Goal: Use online tool/utility: Utilize a website feature to perform a specific function

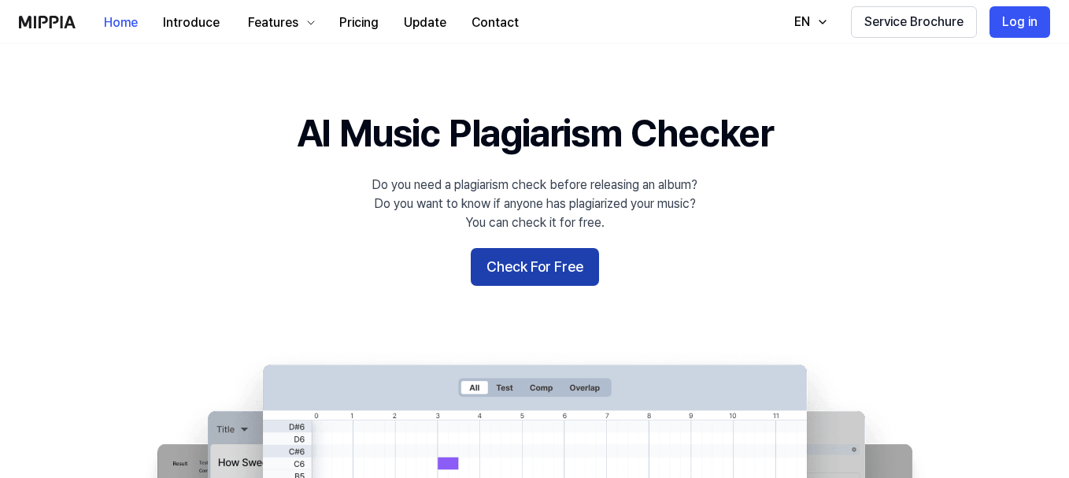
click at [572, 265] on button "Check For Free" at bounding box center [535, 267] width 128 height 38
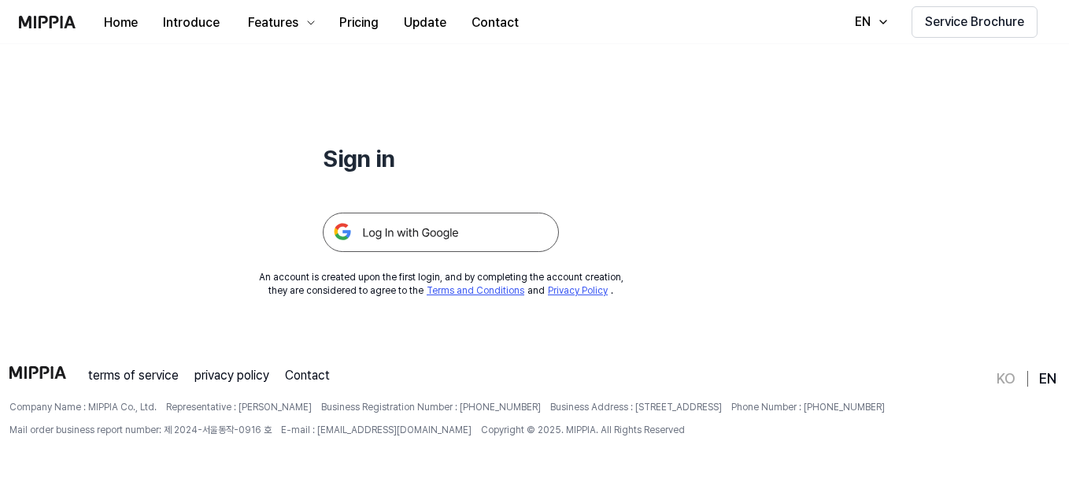
scroll to position [131, 0]
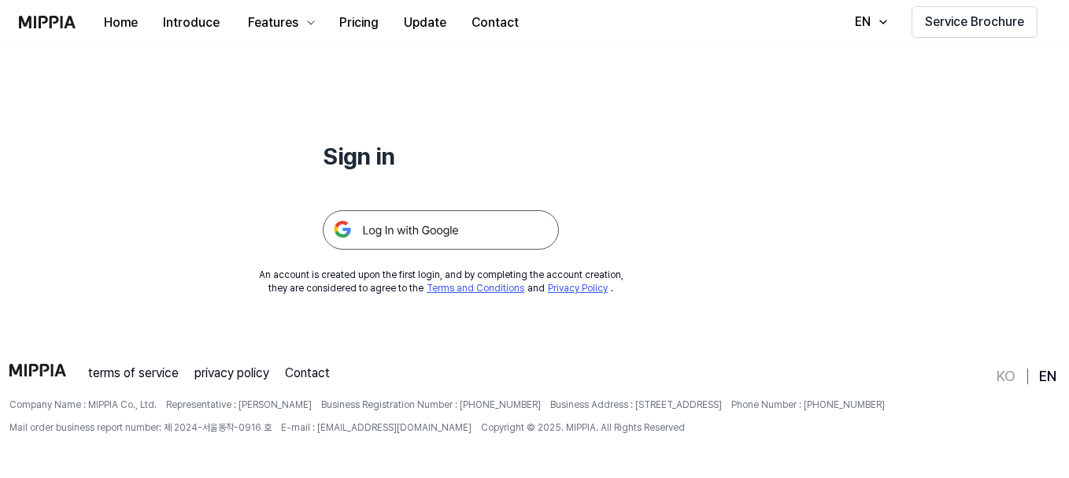
click at [445, 229] on img at bounding box center [441, 229] width 236 height 39
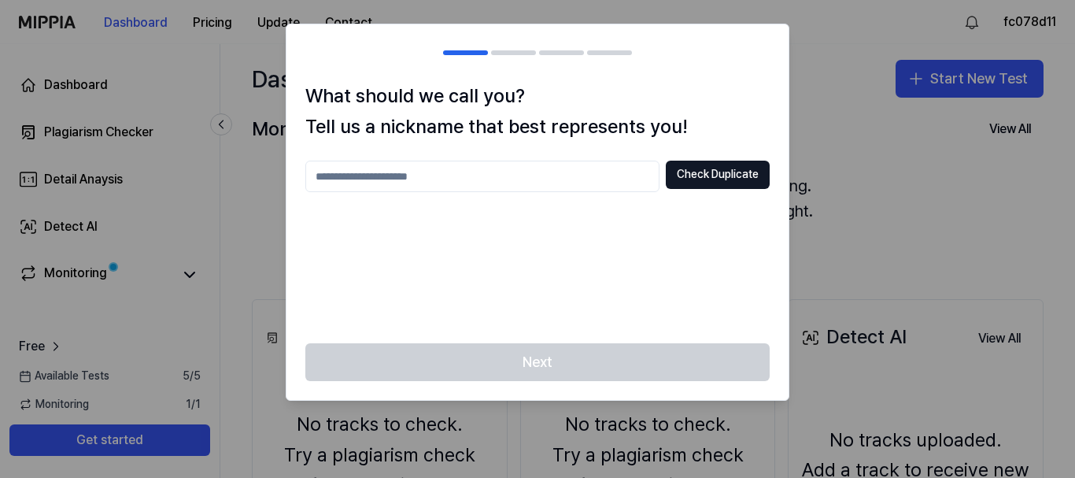
click at [470, 177] on input "text" at bounding box center [482, 176] width 354 height 31
click at [743, 172] on button "Check Duplicate" at bounding box center [718, 175] width 104 height 28
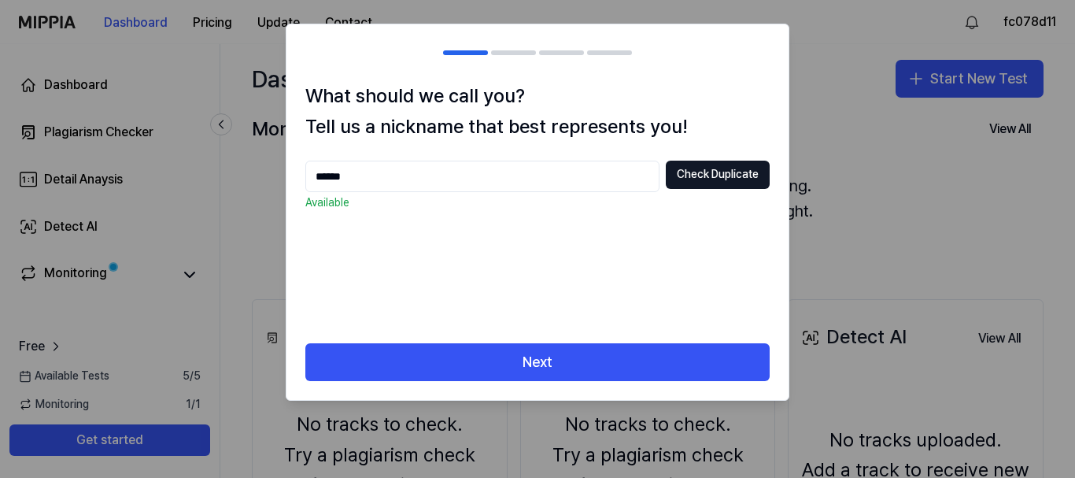
click at [442, 177] on input "******" at bounding box center [482, 176] width 354 height 31
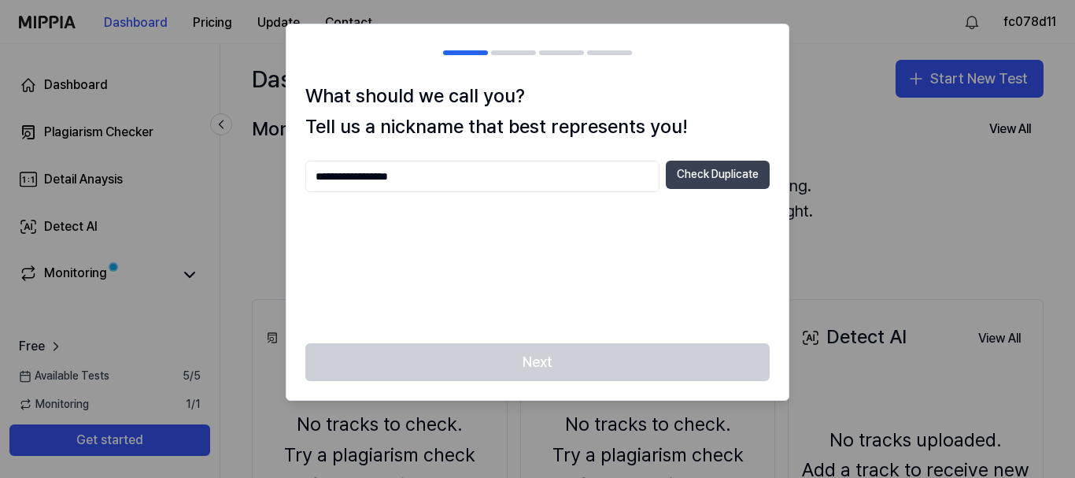
type input "**********"
click at [716, 166] on button "Check Duplicate" at bounding box center [718, 175] width 104 height 28
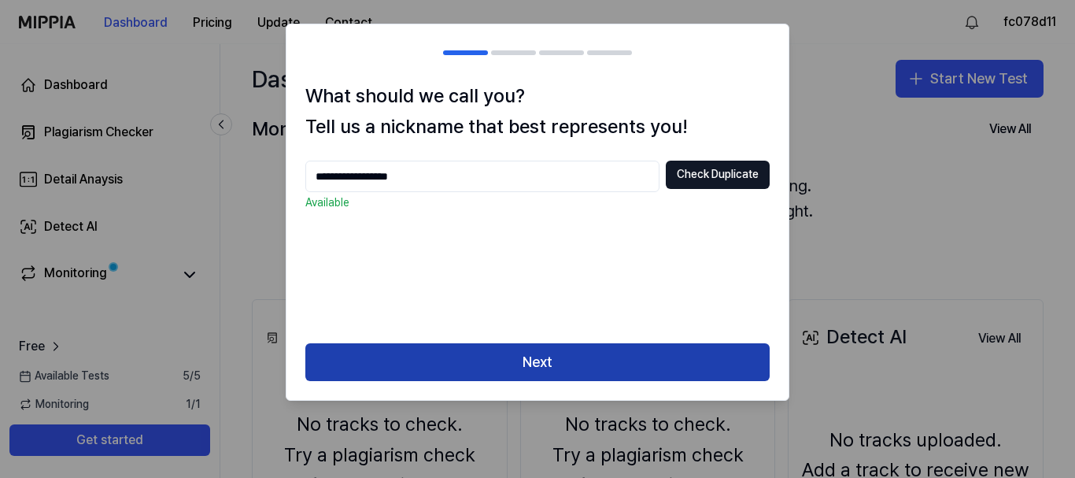
click at [586, 369] on button "Next" at bounding box center [537, 362] width 464 height 38
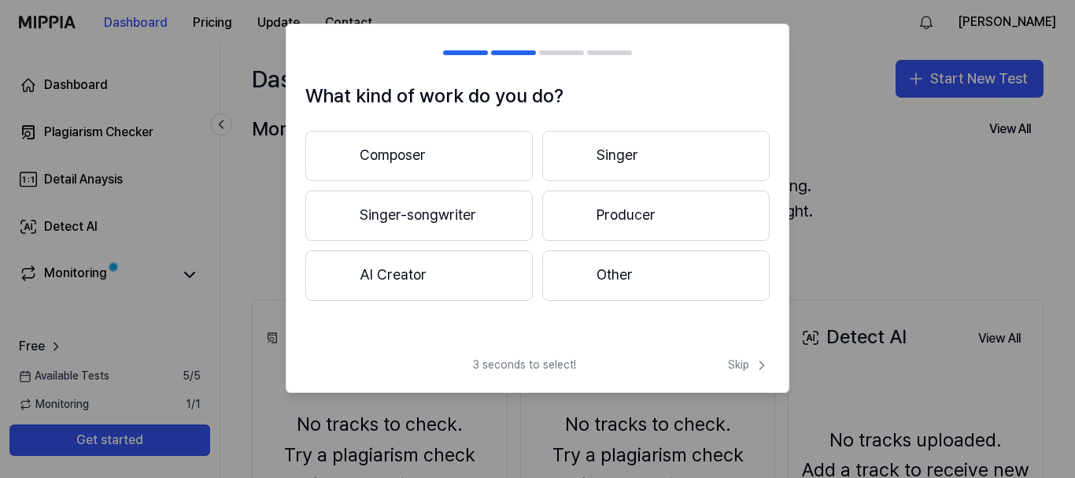
click at [470, 145] on button "Composer" at bounding box center [419, 156] width 228 height 50
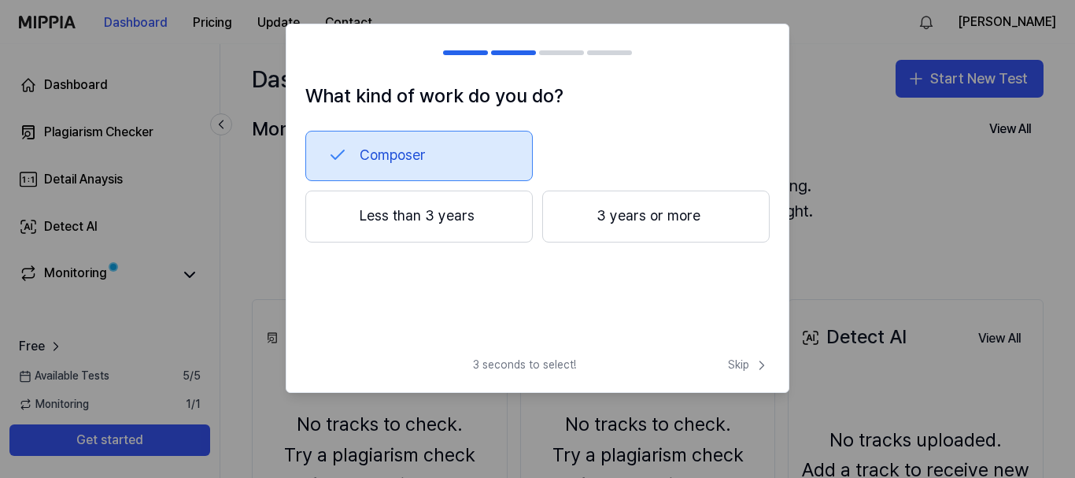
click at [446, 159] on button "Composer" at bounding box center [419, 156] width 228 height 50
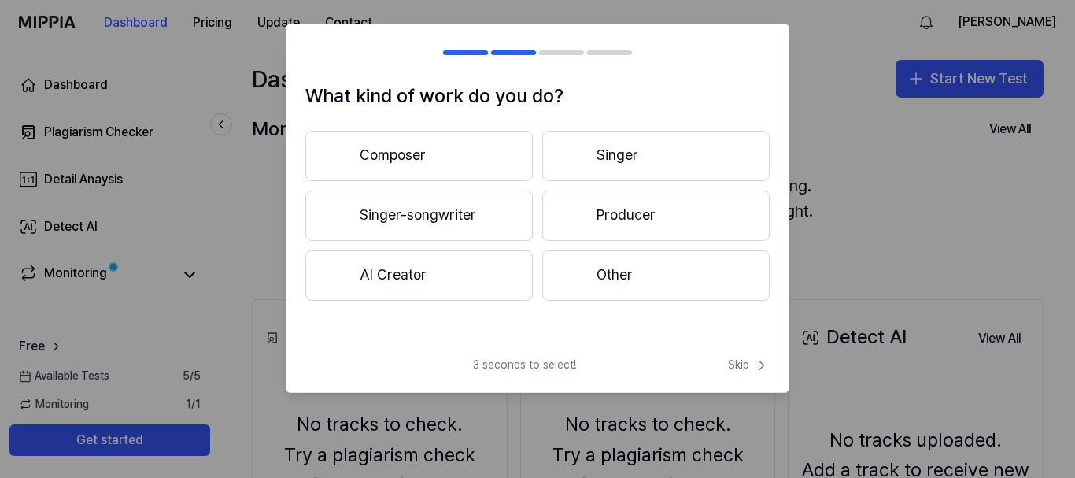
click at [463, 213] on button "Singer-songwriter" at bounding box center [419, 216] width 228 height 50
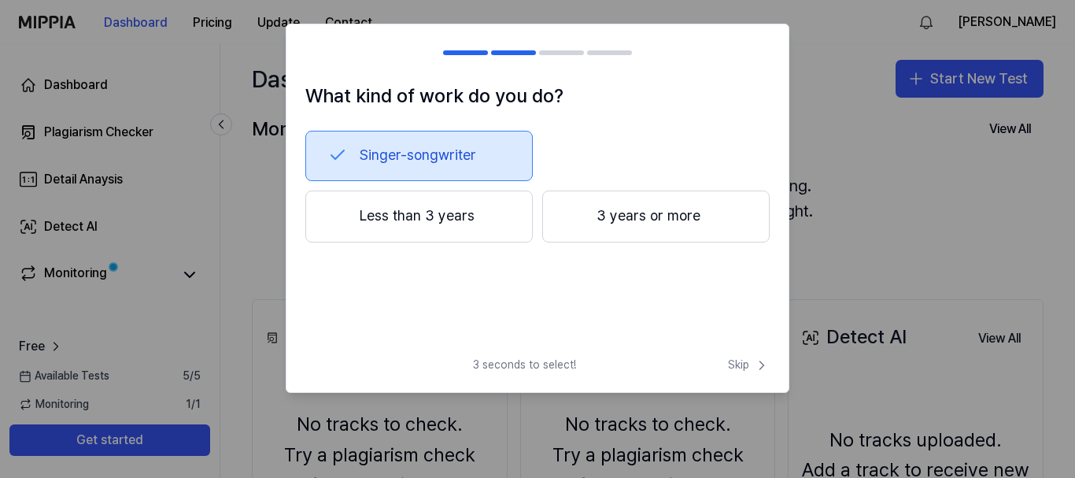
click at [587, 225] on button "3 years or more" at bounding box center [656, 217] width 228 height 52
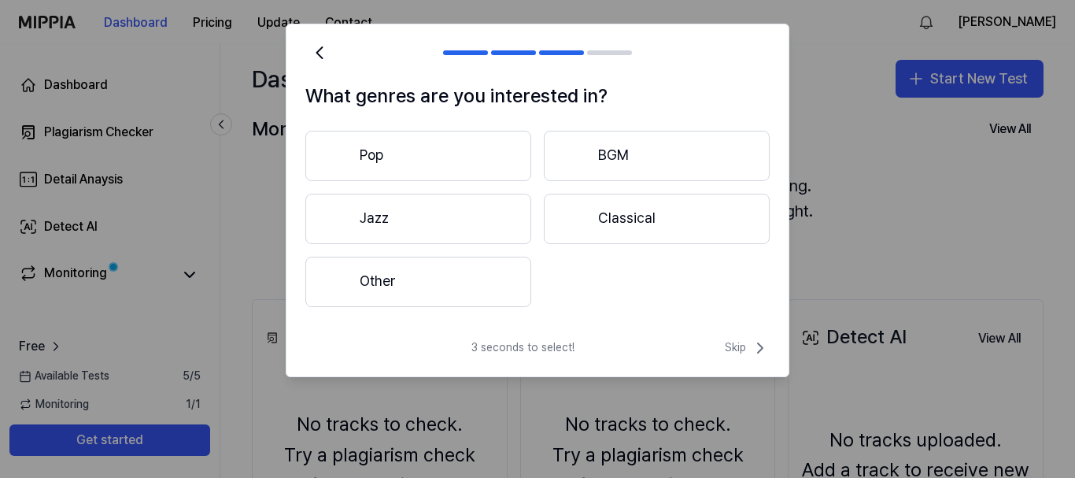
click at [449, 289] on button "Other" at bounding box center [418, 282] width 226 height 50
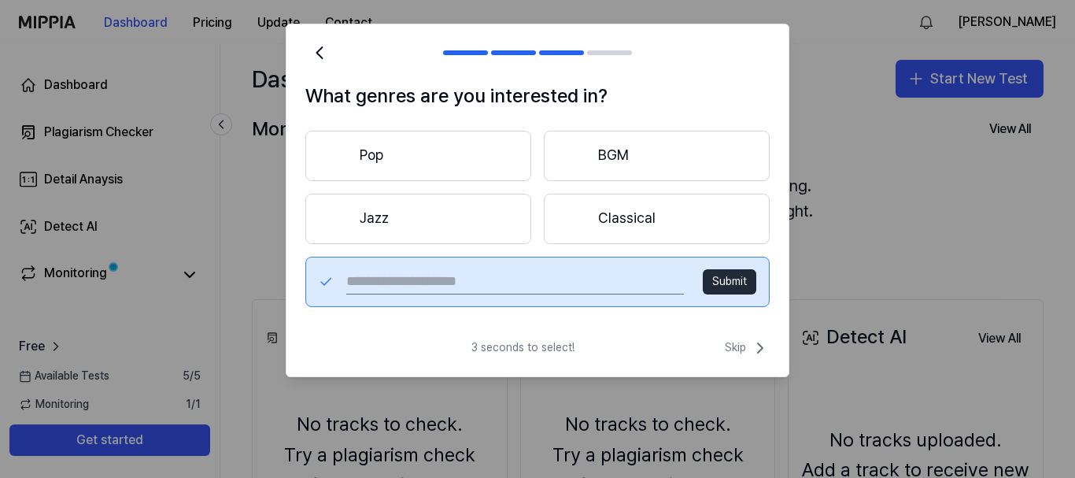
click at [429, 287] on input "text" at bounding box center [515, 281] width 338 height 25
type input "****"
click at [731, 285] on button "Submit" at bounding box center [730, 281] width 54 height 25
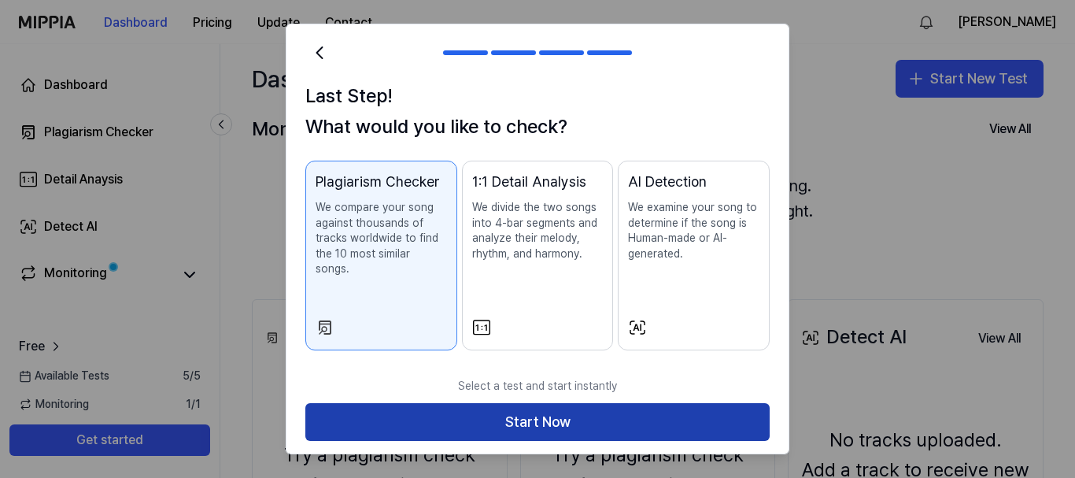
click at [620, 405] on button "Start Now" at bounding box center [537, 422] width 464 height 38
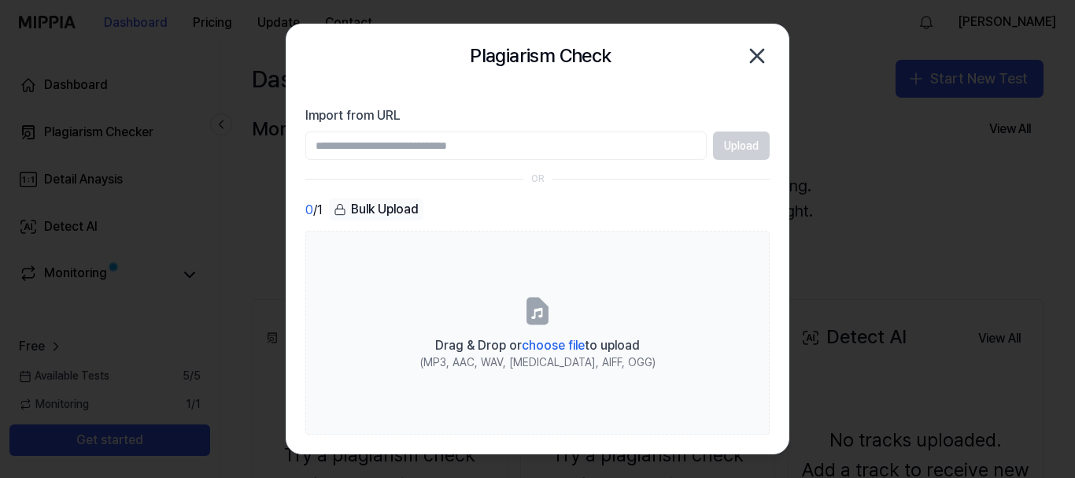
click at [473, 139] on input "Import from URL" at bounding box center [505, 145] width 401 height 28
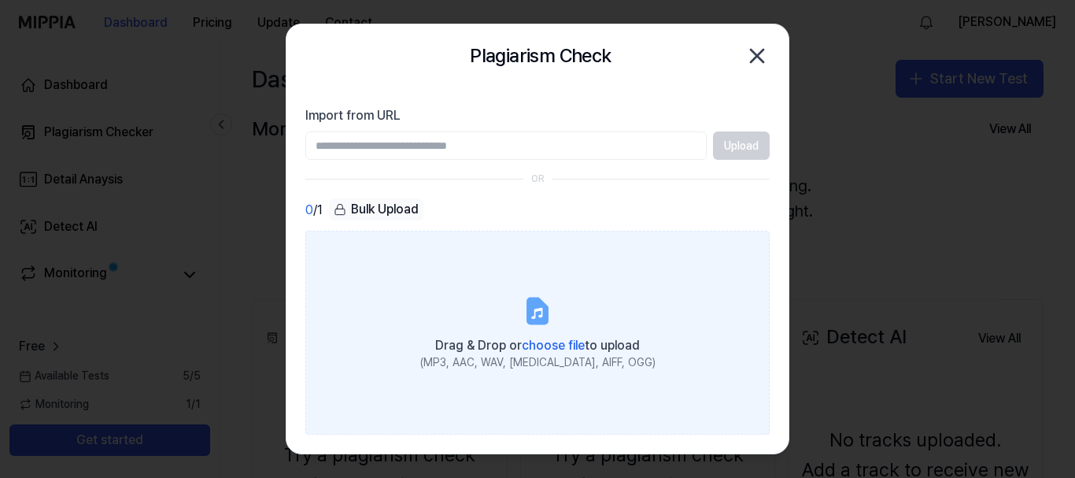
click at [542, 316] on icon at bounding box center [536, 312] width 11 height 11
click at [0, 0] on input "Drag & Drop or choose file to upload (MP3, AAC, WAV, [MEDICAL_DATA], AIFF, OGG)" at bounding box center [0, 0] width 0 height 0
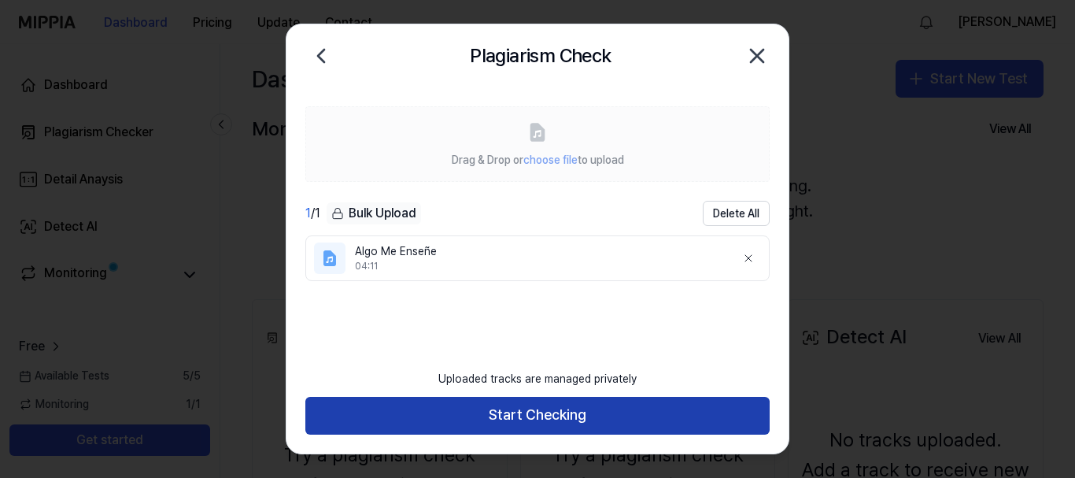
click at [562, 416] on button "Start Checking" at bounding box center [537, 416] width 464 height 38
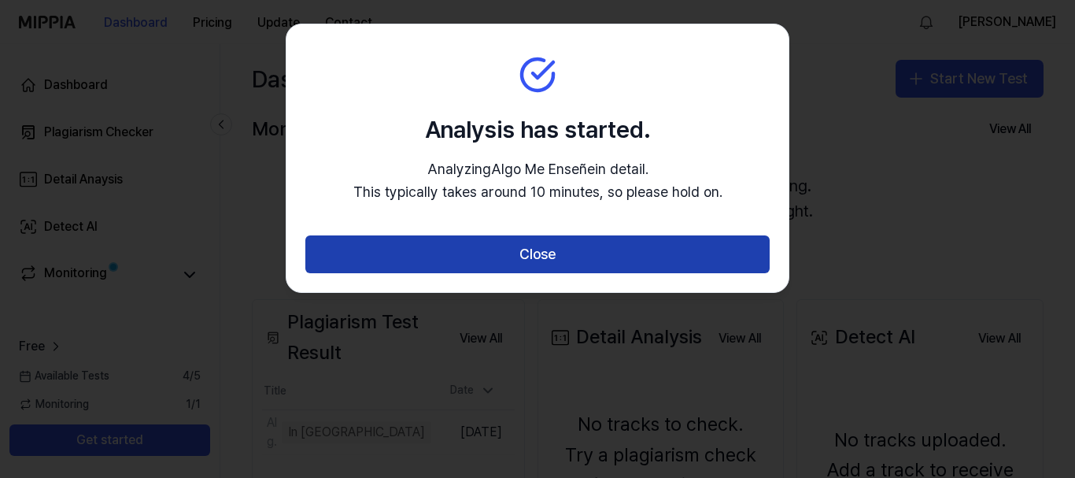
click at [557, 264] on button "Close" at bounding box center [537, 254] width 464 height 38
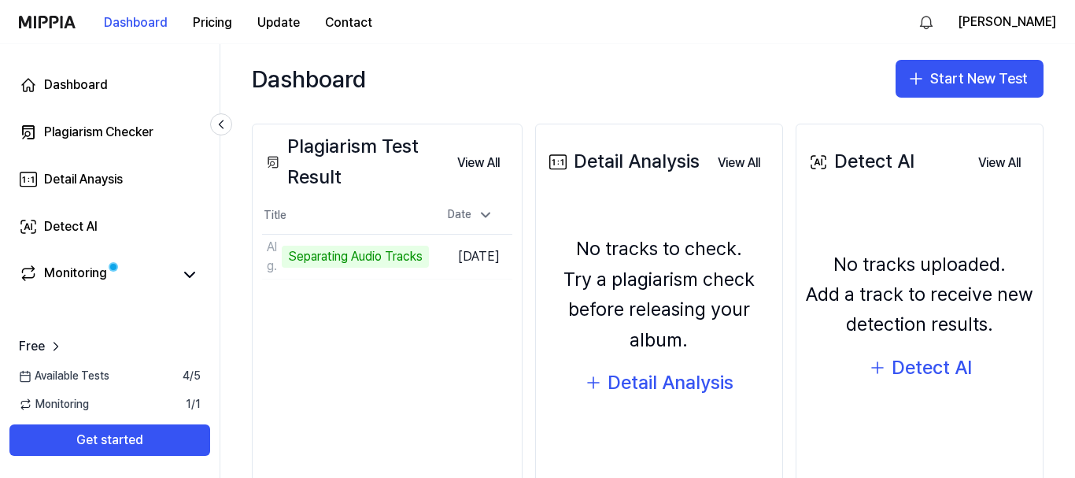
scroll to position [183, 0]
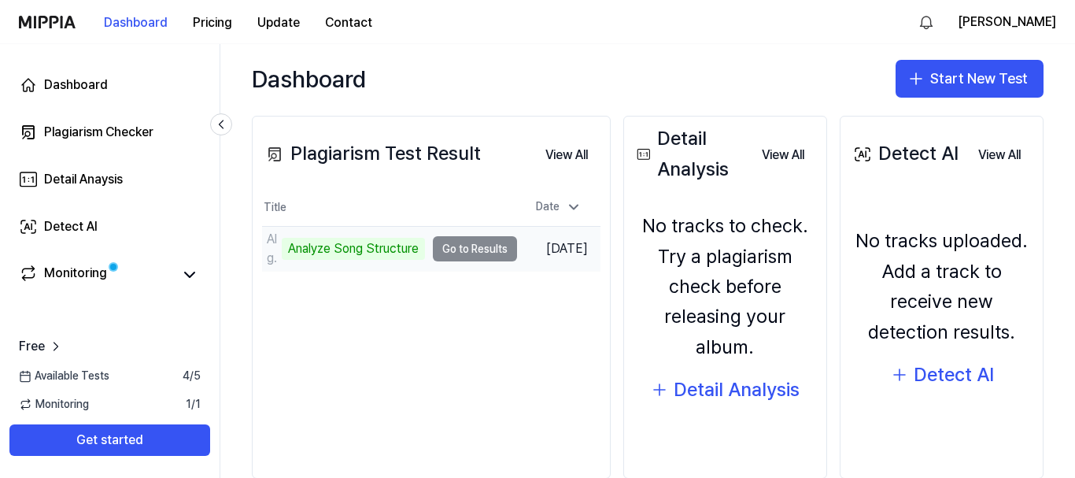
click at [468, 250] on td "Algo Me Enseñe Analyze Song Structure Go to Results" at bounding box center [389, 249] width 255 height 44
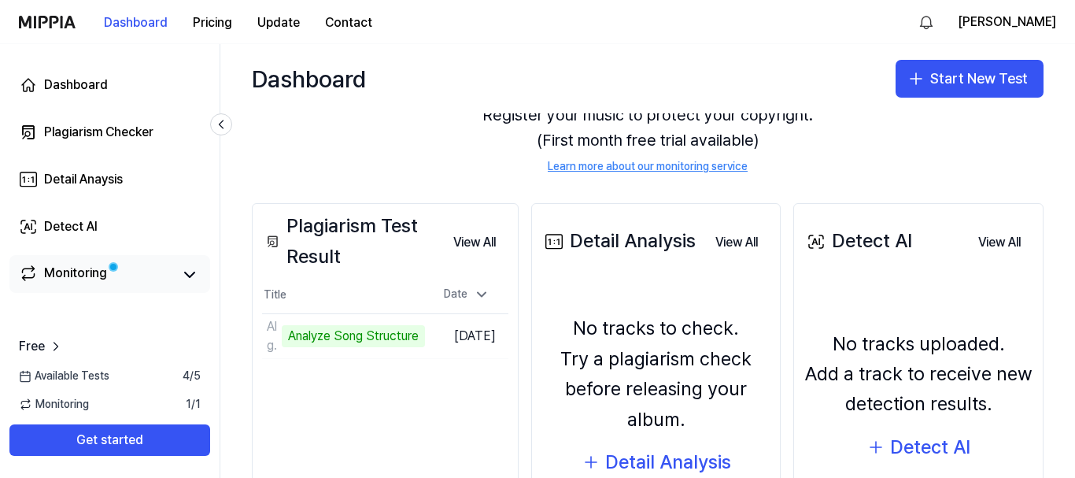
scroll to position [84, 0]
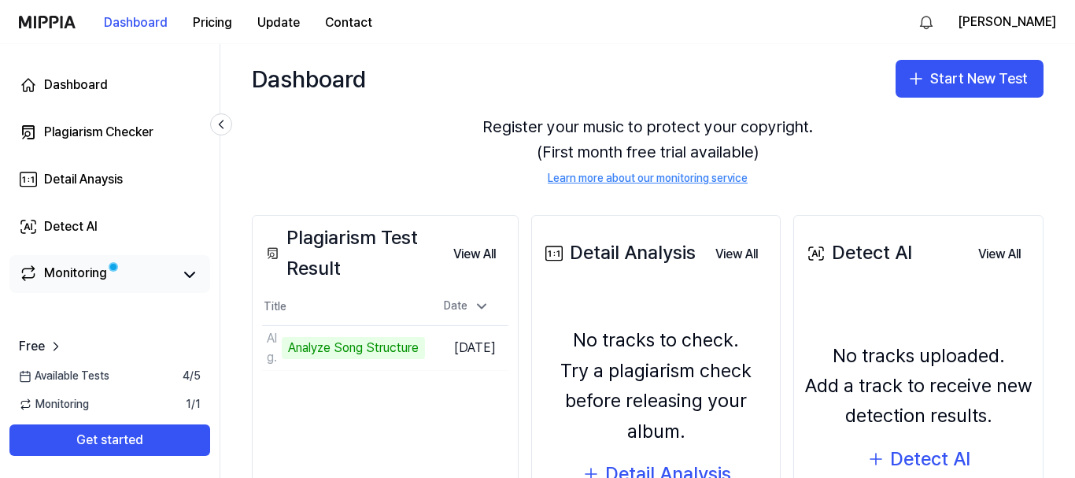
click at [150, 270] on link "Monitoring" at bounding box center [96, 275] width 154 height 22
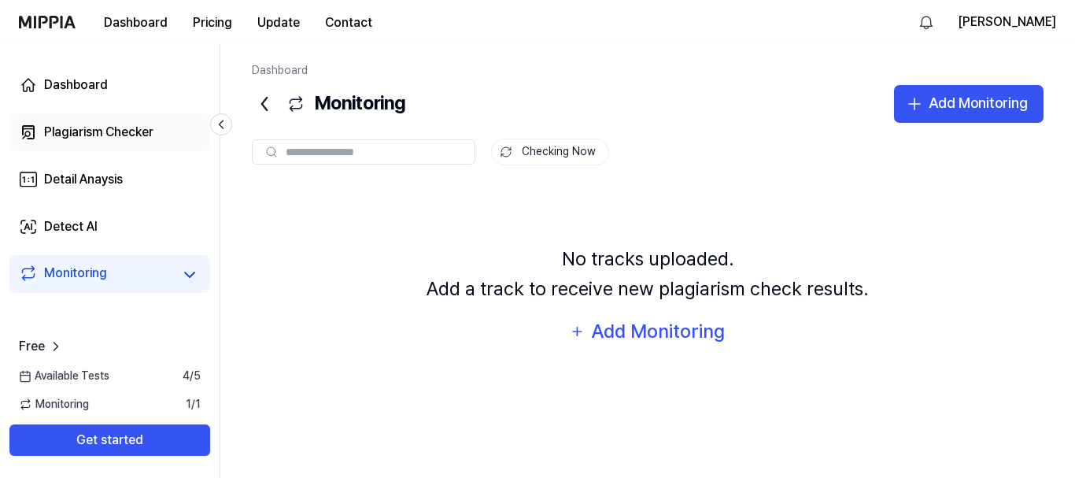
click at [96, 118] on link "Plagiarism Checker" at bounding box center [109, 132] width 201 height 38
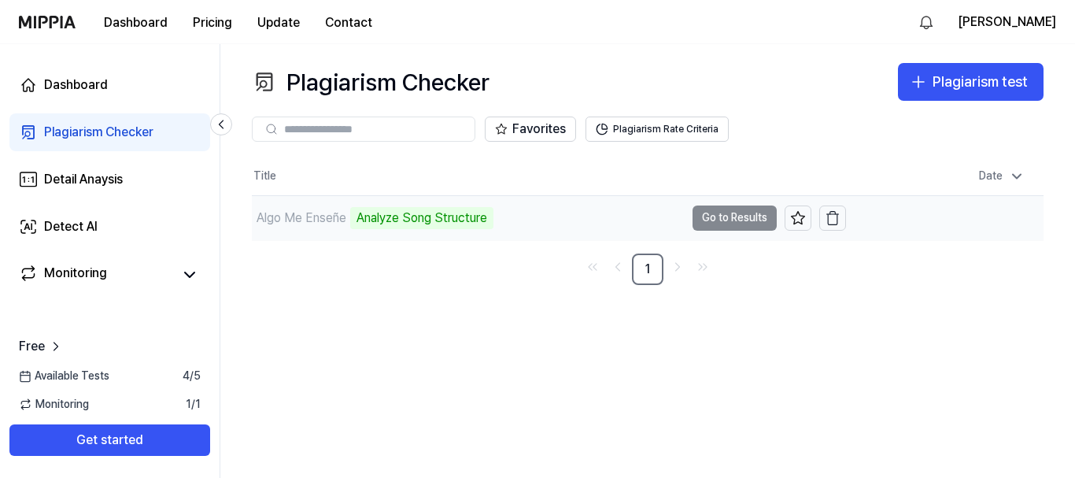
click at [477, 221] on div "Analyze Song Structure" at bounding box center [421, 218] width 143 height 22
click at [391, 221] on div "Analyze Song Structure" at bounding box center [421, 218] width 143 height 22
click at [721, 213] on td "Algo Me Enseñe Analyze Song Structure Go to Results" at bounding box center [549, 218] width 594 height 44
